Goal: Task Accomplishment & Management: Manage account settings

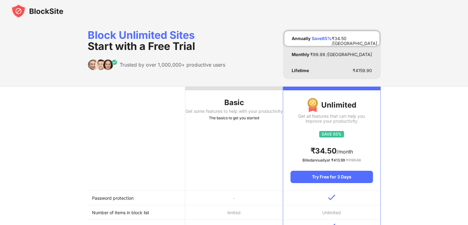
click at [213, 102] on div "Basic" at bounding box center [234, 103] width 98 height 10
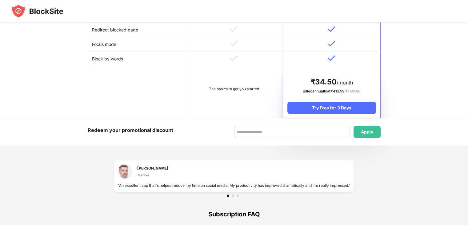
scroll to position [312, 0]
click at [227, 84] on td "The basics to get you started" at bounding box center [234, 92] width 98 height 52
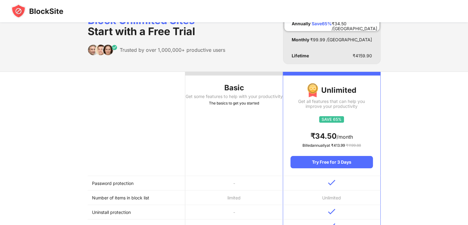
scroll to position [0, 0]
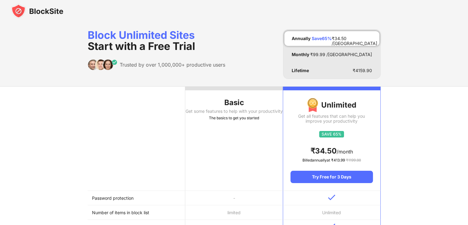
click at [206, 118] on th "Basic Get some features to help with your productivity The basics to get you st…" at bounding box center [234, 138] width 98 height 104
click at [40, 10] on img at bounding box center [37, 11] width 52 height 15
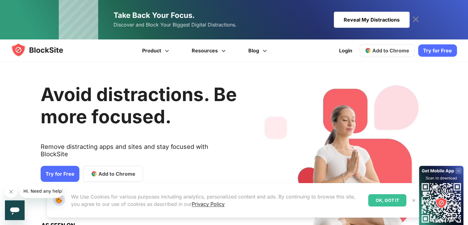
click at [63, 167] on link "Try for Free" at bounding box center [60, 174] width 39 height 16
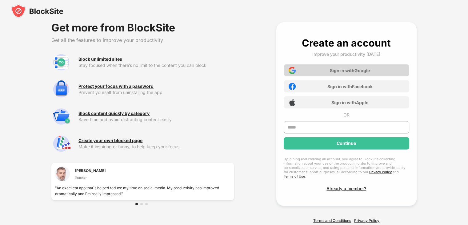
click at [337, 69] on div "Sign in with Google" at bounding box center [350, 70] width 40 height 5
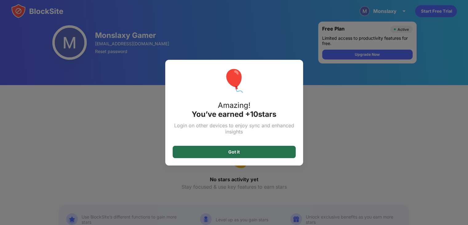
click at [258, 156] on div "Got it" at bounding box center [234, 152] width 123 height 12
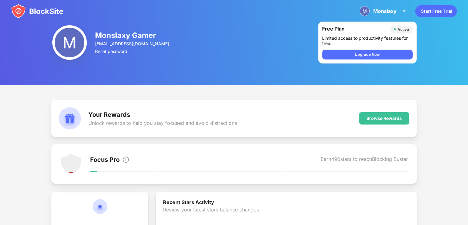
click at [37, 5] on img at bounding box center [37, 11] width 52 height 15
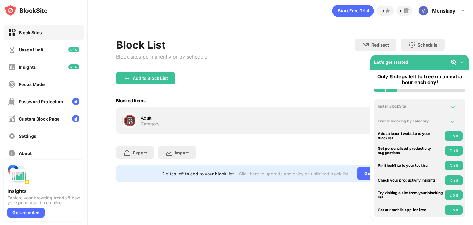
click at [153, 114] on div "Adult" at bounding box center [210, 117] width 139 height 6
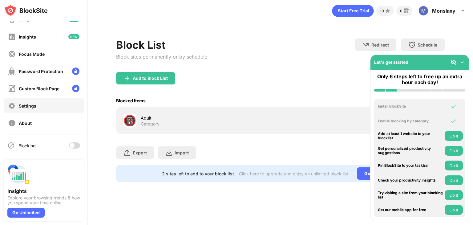
scroll to position [46, 0]
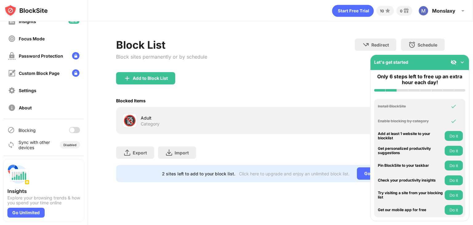
click at [72, 134] on div "Blocking" at bounding box center [44, 129] width 80 height 15
click at [71, 132] on div at bounding box center [74, 130] width 11 height 6
click at [135, 131] on div "🔞 Adult Category" at bounding box center [280, 120] width 328 height 27
click at [165, 79] on div "Add to Block List" at bounding box center [150, 78] width 35 height 5
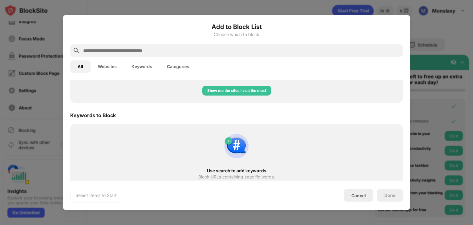
scroll to position [295, 0]
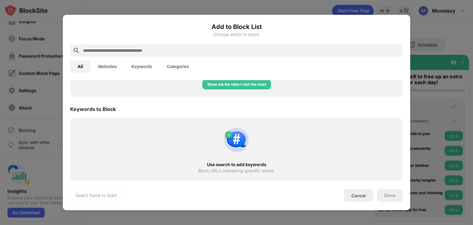
click at [110, 71] on button "Websites" at bounding box center [107, 66] width 34 height 12
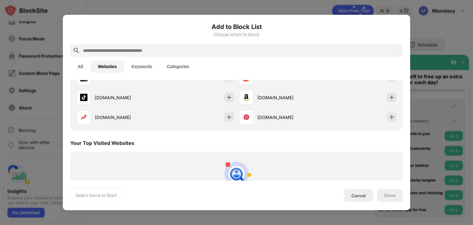
scroll to position [124, 0]
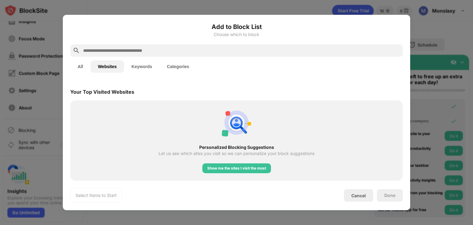
click at [174, 66] on button "Categories" at bounding box center [177, 66] width 37 height 12
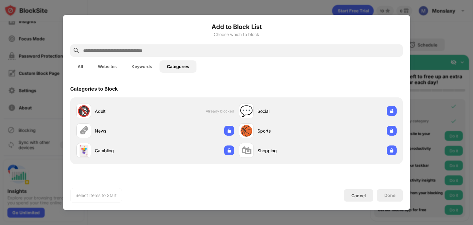
click at [137, 70] on button "Keywords" at bounding box center [141, 66] width 35 height 12
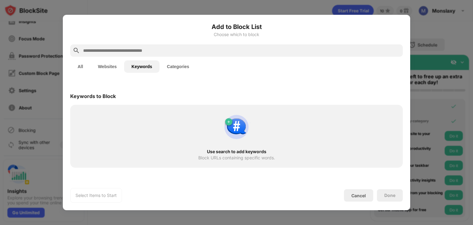
click at [110, 63] on button "Websites" at bounding box center [107, 66] width 34 height 12
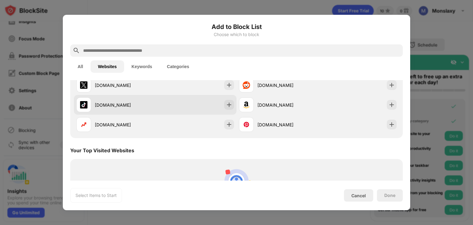
scroll to position [124, 0]
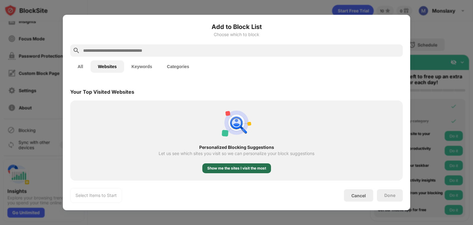
click at [233, 171] on div "Show me the sites I visit the most" at bounding box center [236, 168] width 69 height 10
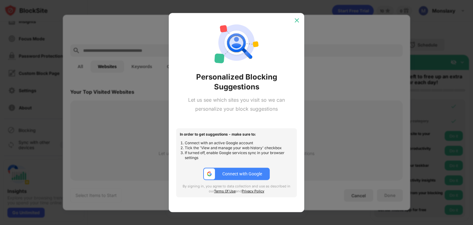
click at [297, 19] on img at bounding box center [297, 20] width 6 height 6
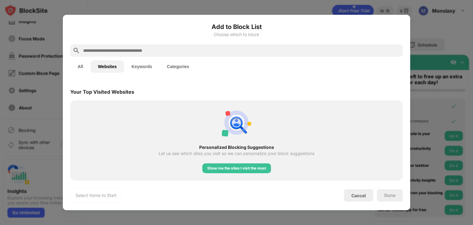
scroll to position [0, 0]
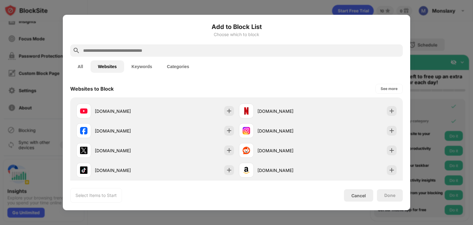
click at [236, 50] on input "text" at bounding box center [241, 50] width 318 height 7
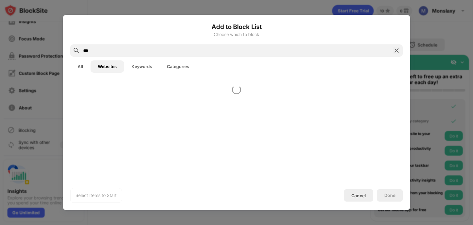
type input "****"
type input "***"
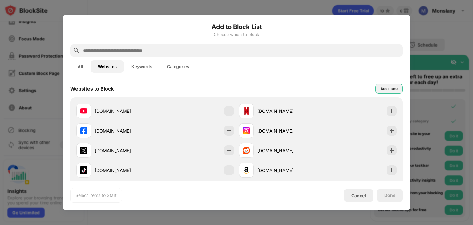
click at [394, 85] on div "See more" at bounding box center [388, 89] width 27 height 10
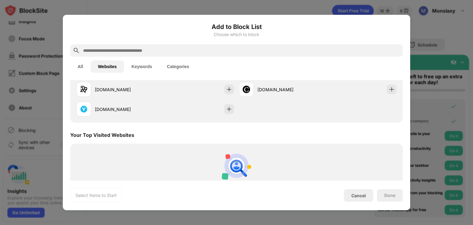
scroll to position [715, 0]
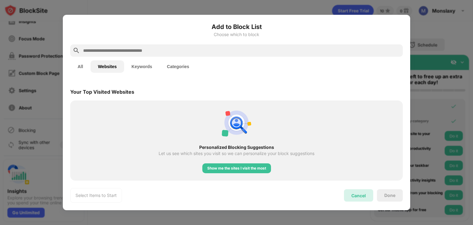
click at [363, 191] on div "Cancel" at bounding box center [358, 195] width 29 height 12
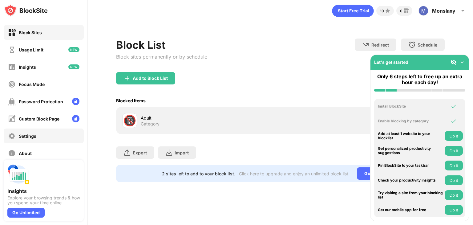
scroll to position [46, 0]
